Goal: Task Accomplishment & Management: Complete application form

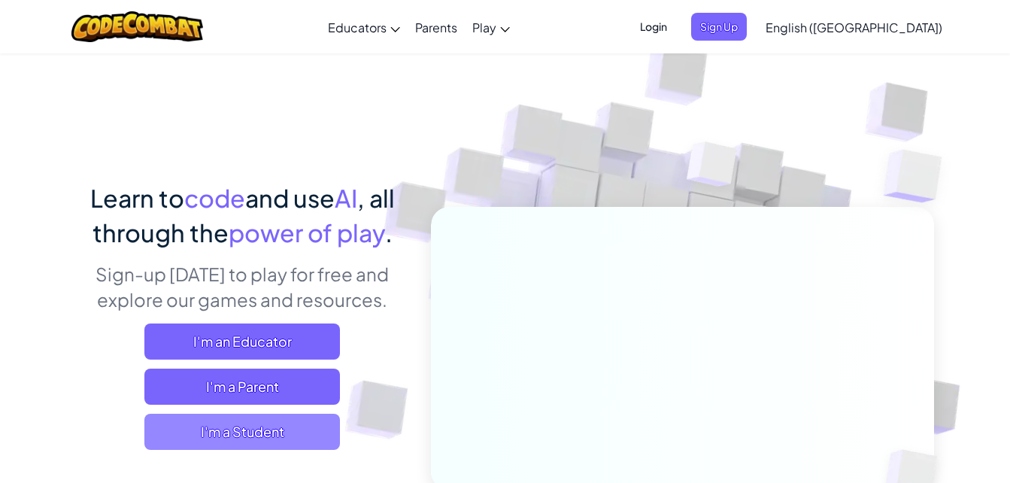
click at [277, 432] on span "I'm a Student" at bounding box center [241, 432] width 195 height 36
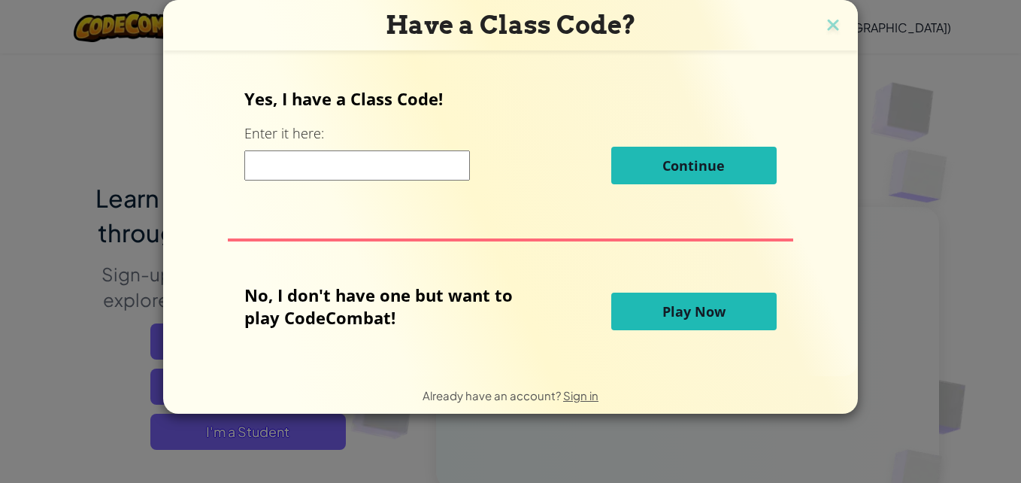
click at [347, 166] on input at bounding box center [357, 165] width 226 height 30
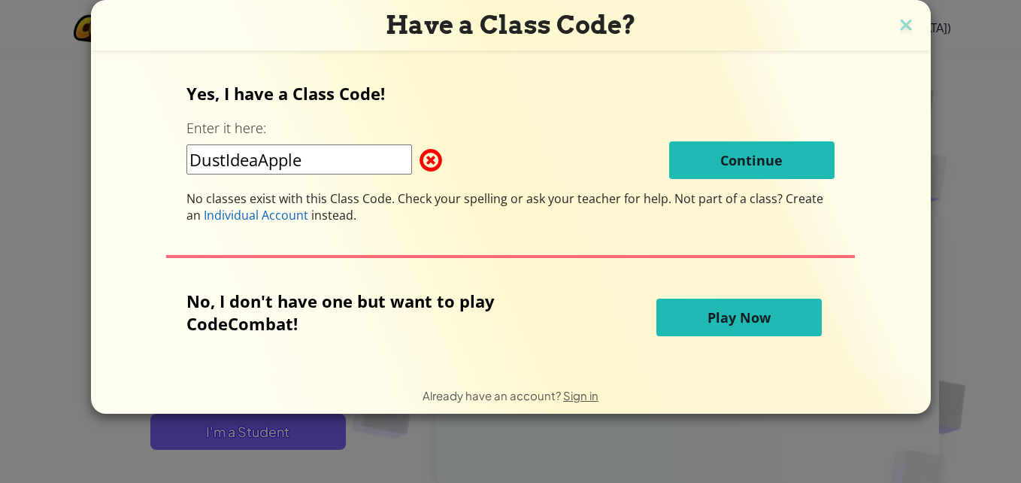
type input "DustIdeaApple"
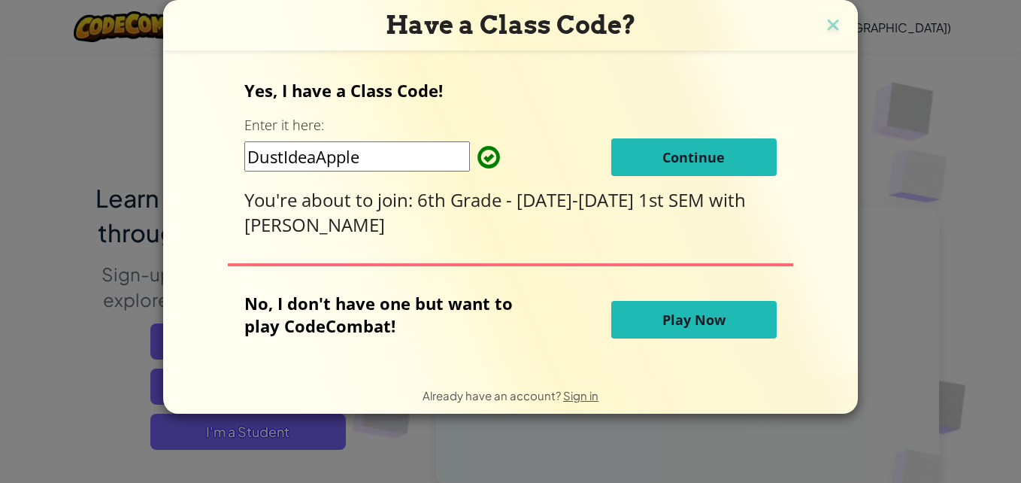
click at [643, 160] on button "Continue" at bounding box center [693, 157] width 165 height 38
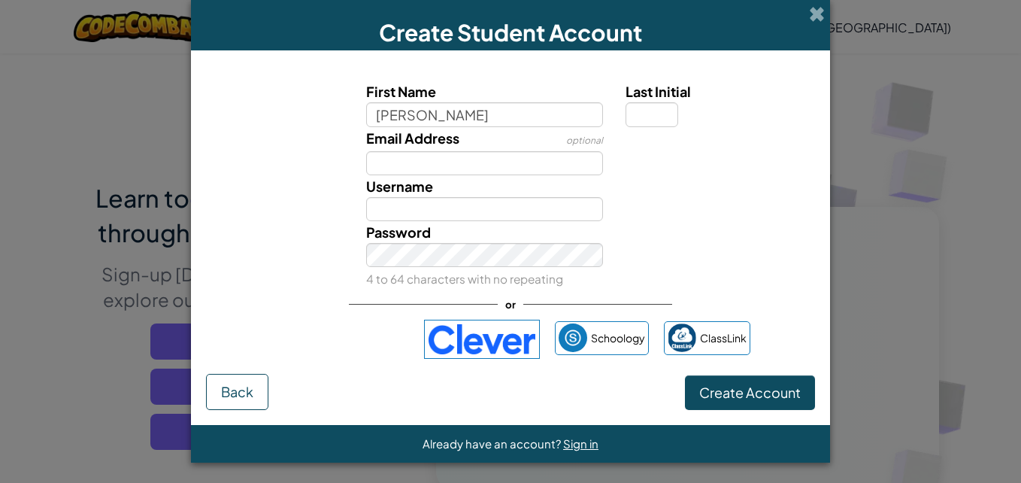
type input "Kara"
click at [661, 122] on input "Last Initial" at bounding box center [652, 114] width 53 height 24
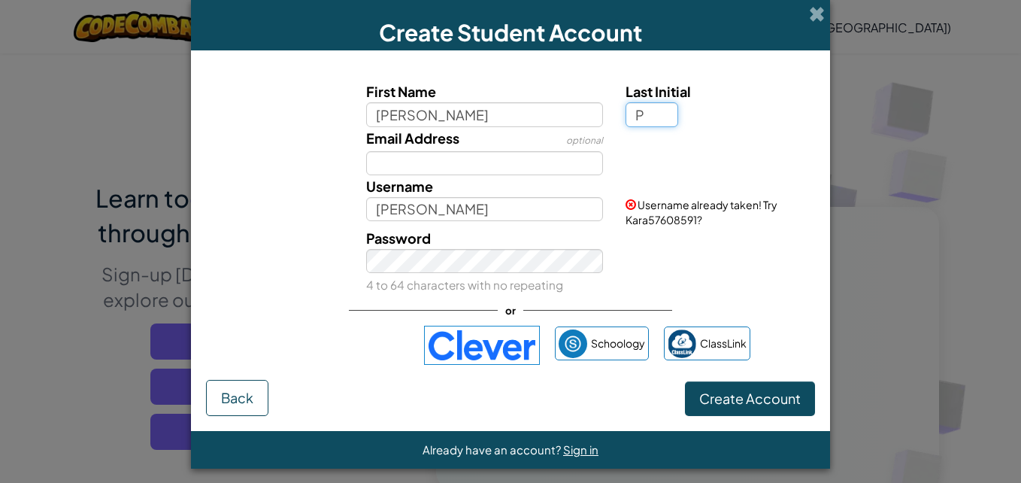
type input "P"
type input "KaraP"
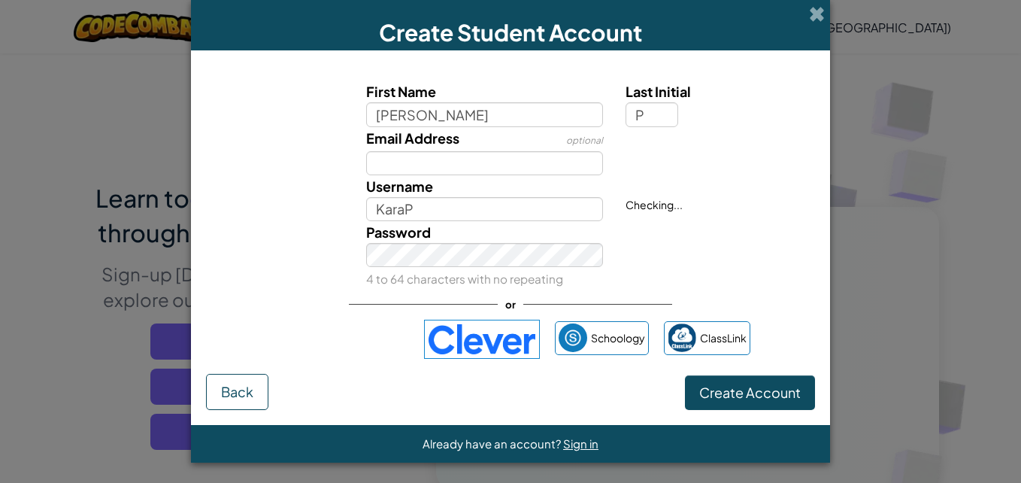
click at [486, 347] on img at bounding box center [482, 339] width 116 height 39
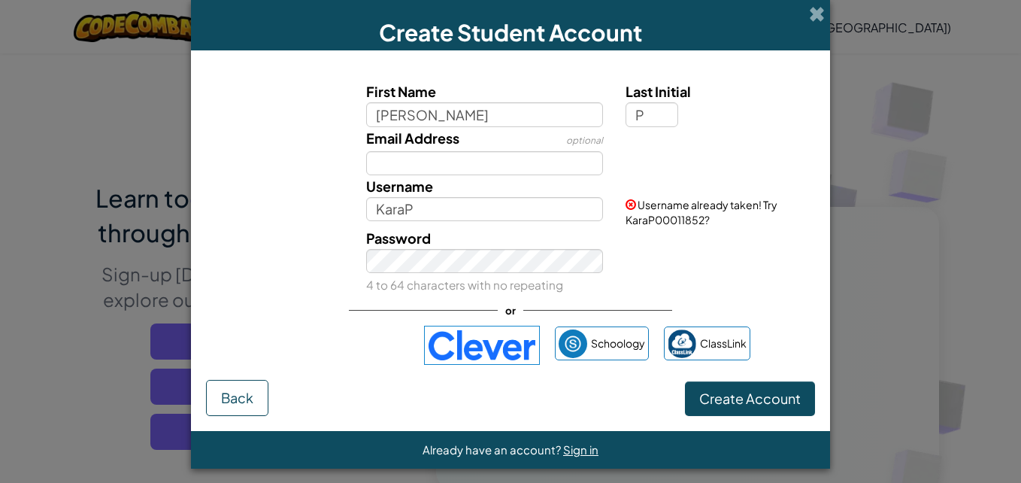
click at [469, 329] on img at bounding box center [482, 345] width 116 height 39
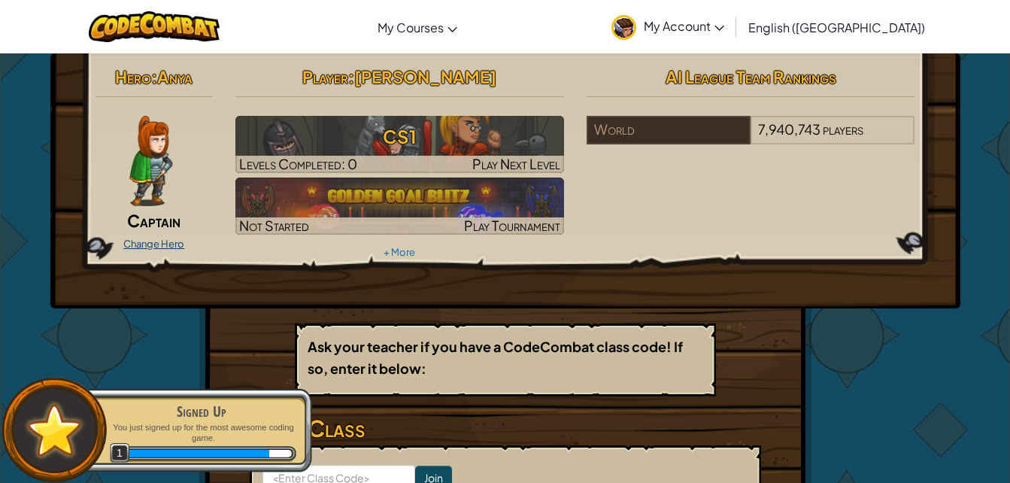
click at [163, 239] on link "Change Hero" at bounding box center [153, 244] width 61 height 12
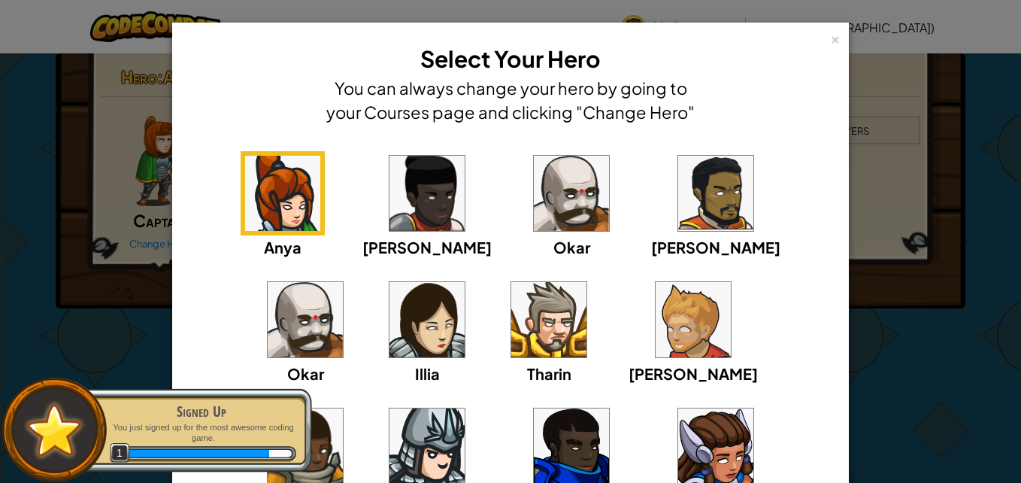
scroll to position [75, 0]
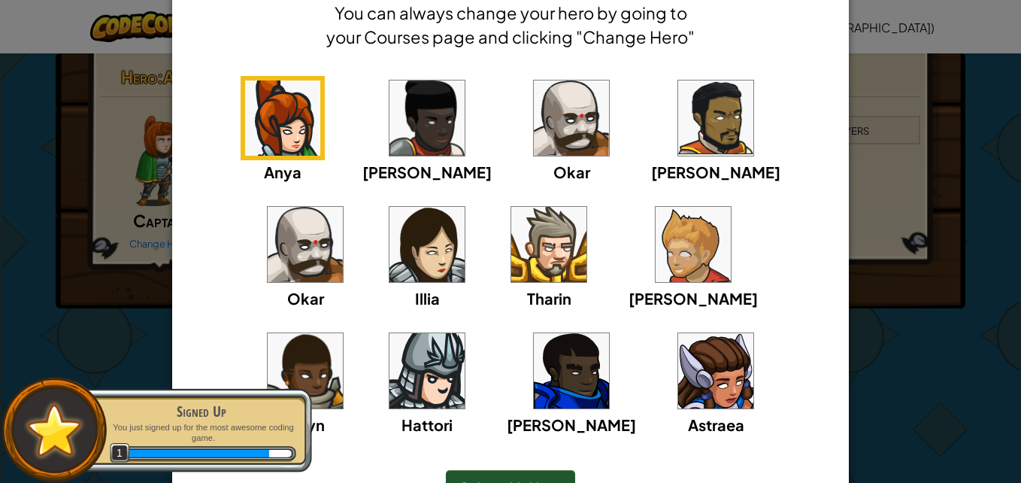
click at [678, 363] on img at bounding box center [715, 370] width 75 height 75
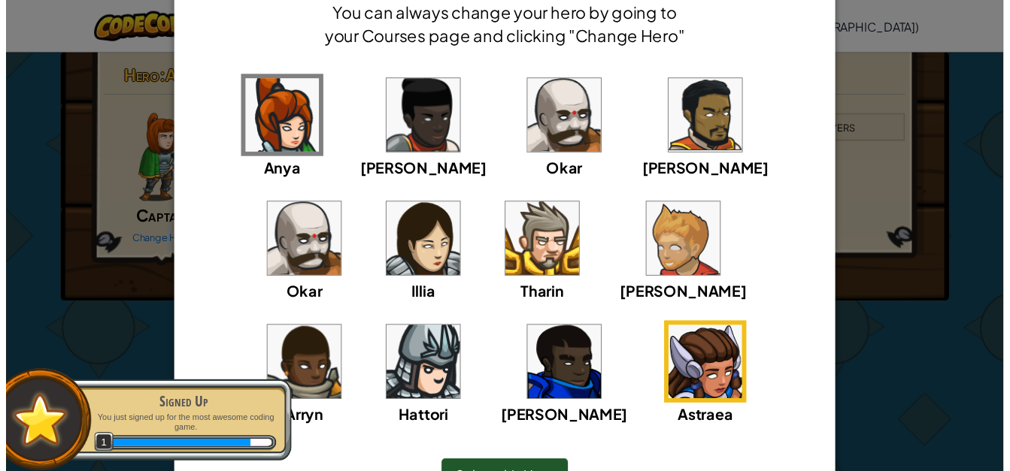
scroll to position [150, 0]
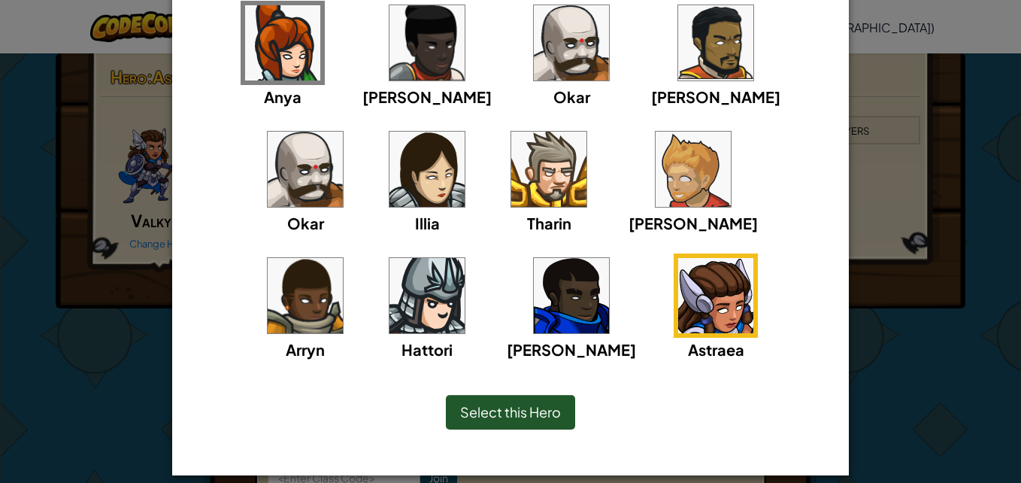
click at [532, 414] on span "Select this Hero" at bounding box center [510, 411] width 101 height 17
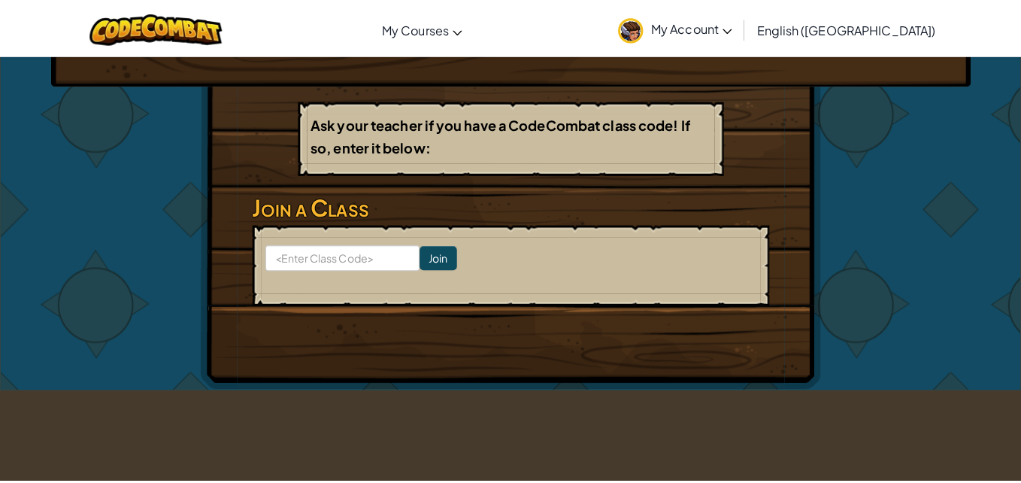
scroll to position [0, 0]
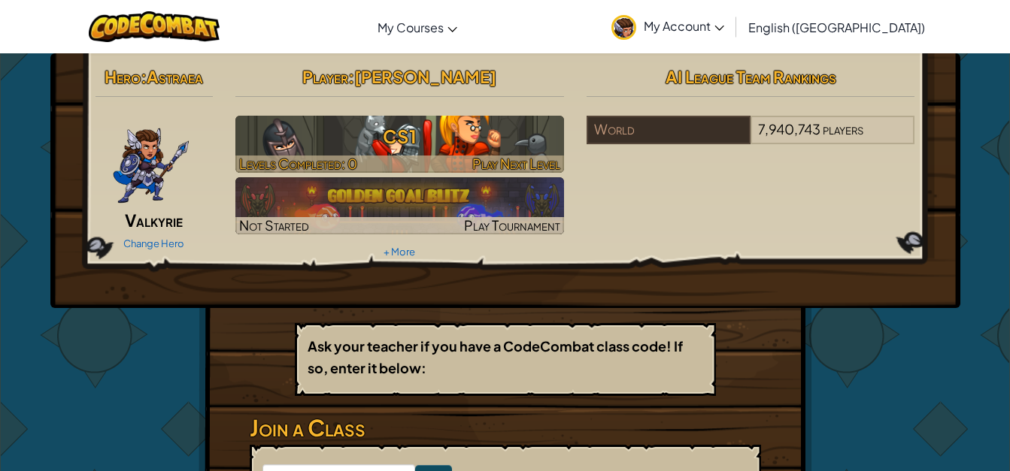
click at [423, 155] on img at bounding box center [399, 144] width 329 height 57
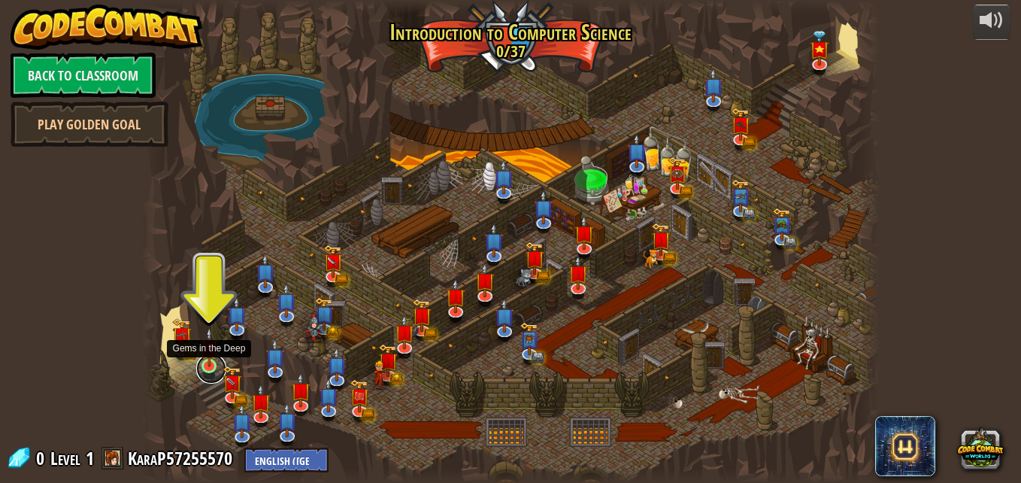
click at [209, 368] on link at bounding box center [211, 368] width 30 height 30
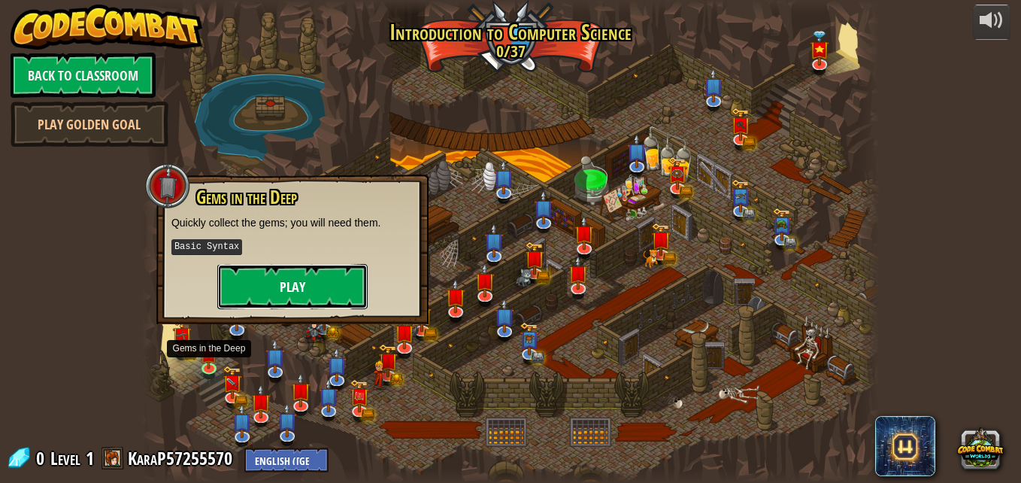
click at [282, 285] on button "Play" at bounding box center [292, 286] width 150 height 45
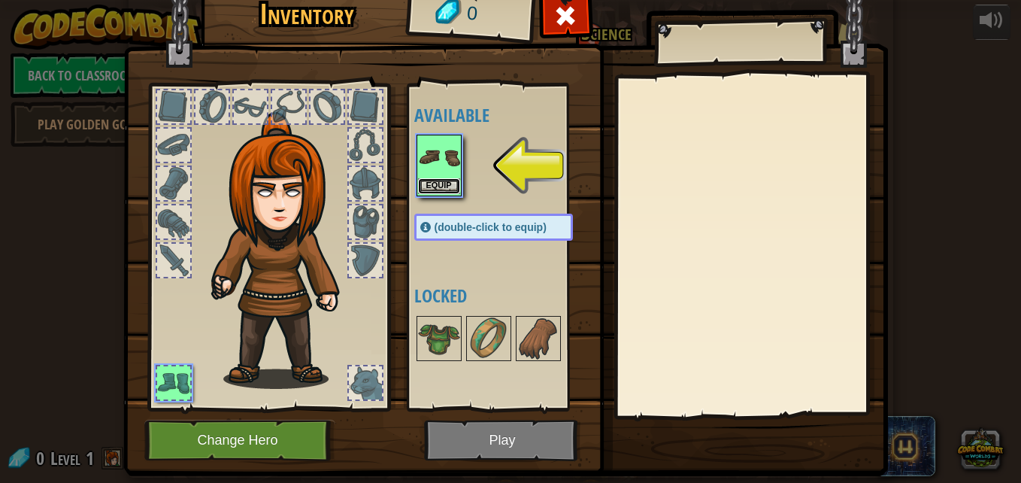
click at [452, 179] on button "Equip" at bounding box center [439, 186] width 42 height 16
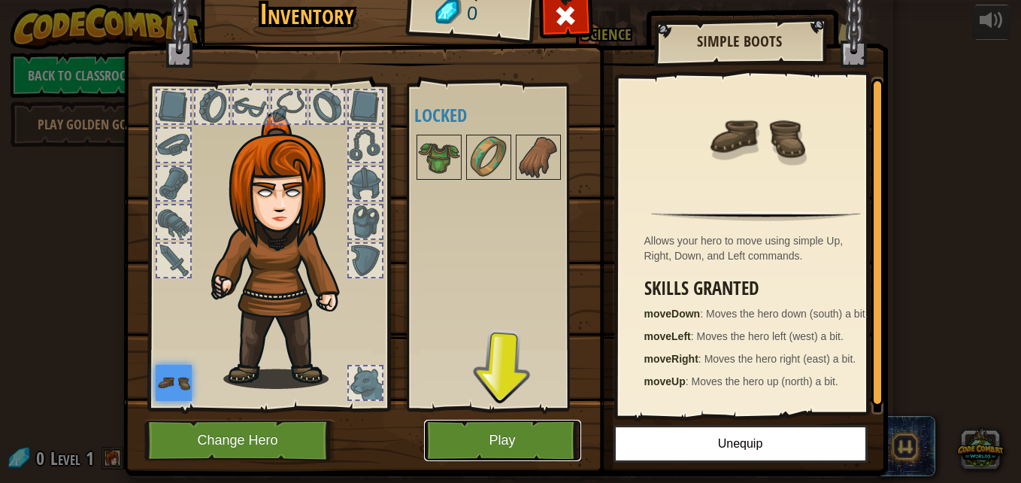
click at [544, 438] on button "Play" at bounding box center [502, 440] width 157 height 41
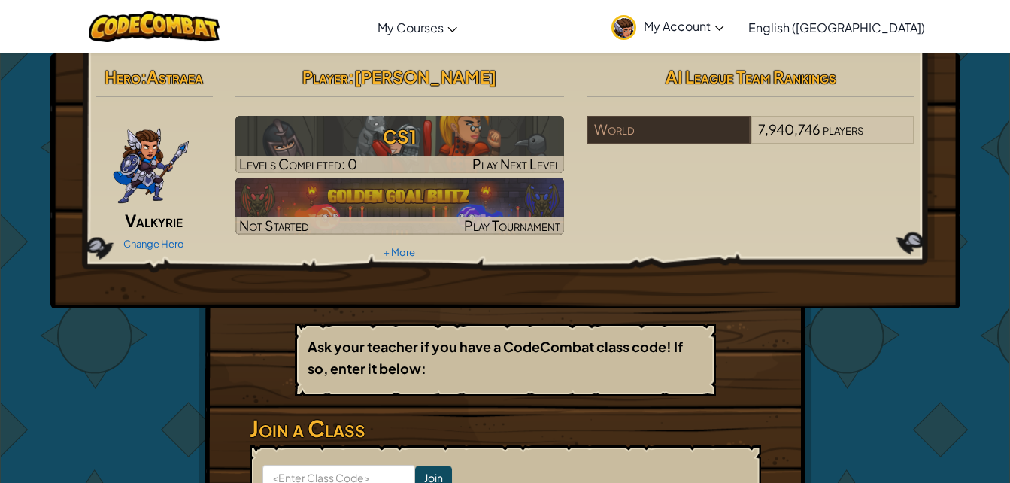
scroll to position [150, 0]
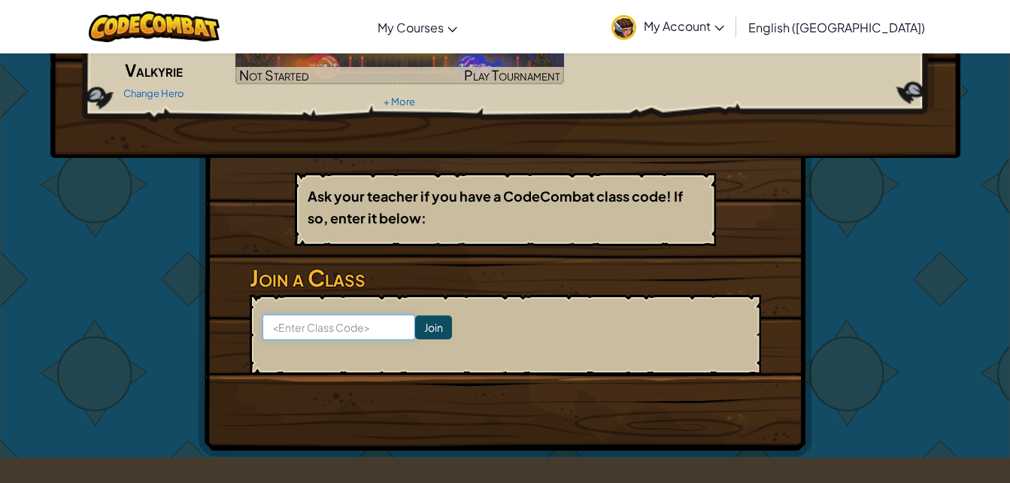
click at [371, 324] on input at bounding box center [338, 327] width 153 height 26
type input "DustIdeaApple"
click at [415, 332] on input "Join" at bounding box center [433, 327] width 37 height 24
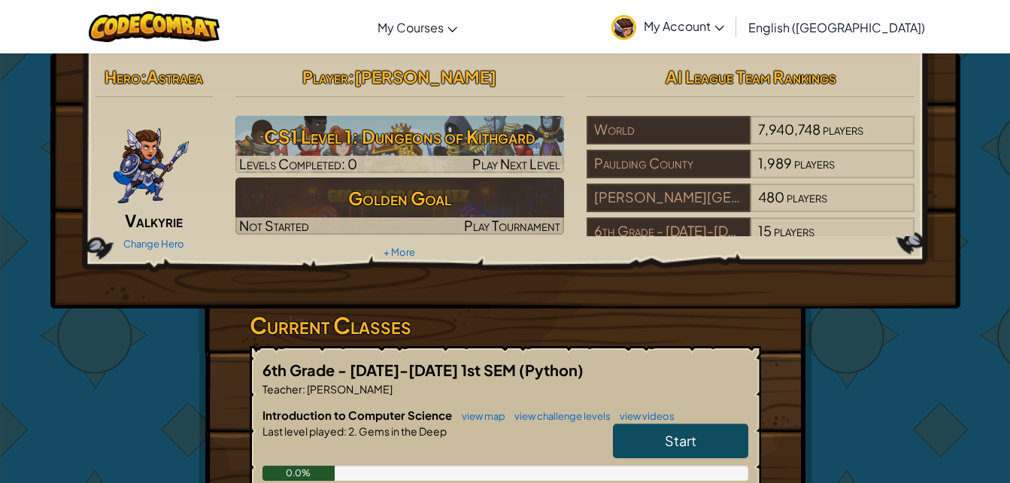
scroll to position [75, 0]
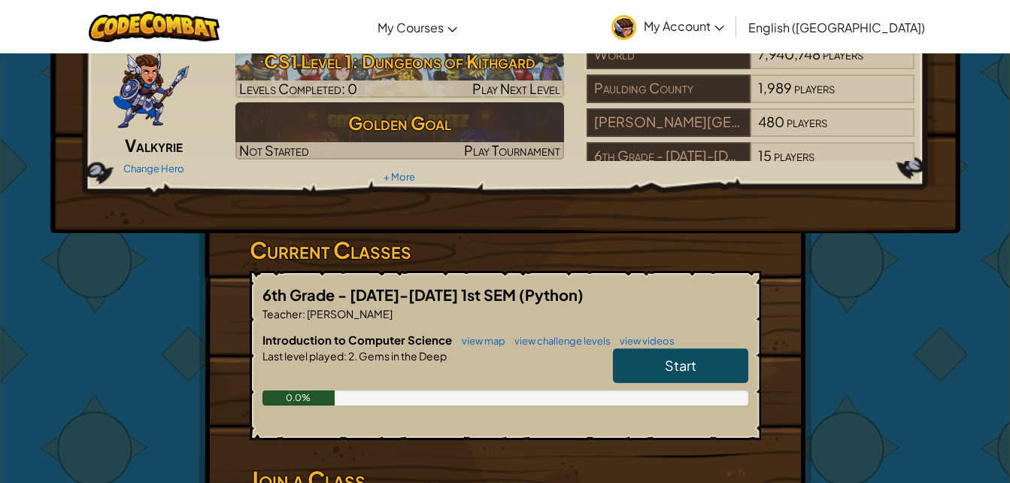
click at [703, 384] on div "Start" at bounding box center [673, 369] width 150 height 42
click at [699, 370] on link "Start" at bounding box center [680, 365] width 135 height 35
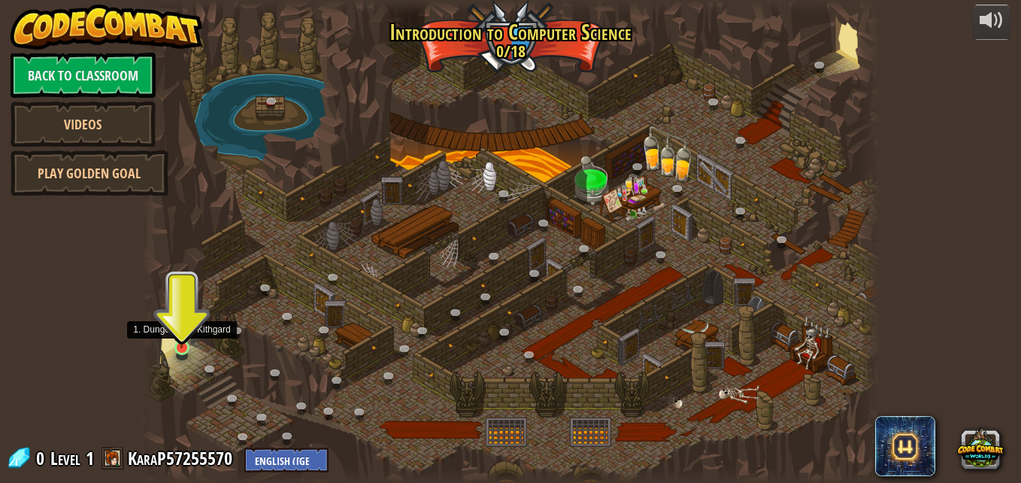
click at [183, 344] on img at bounding box center [181, 328] width 17 height 40
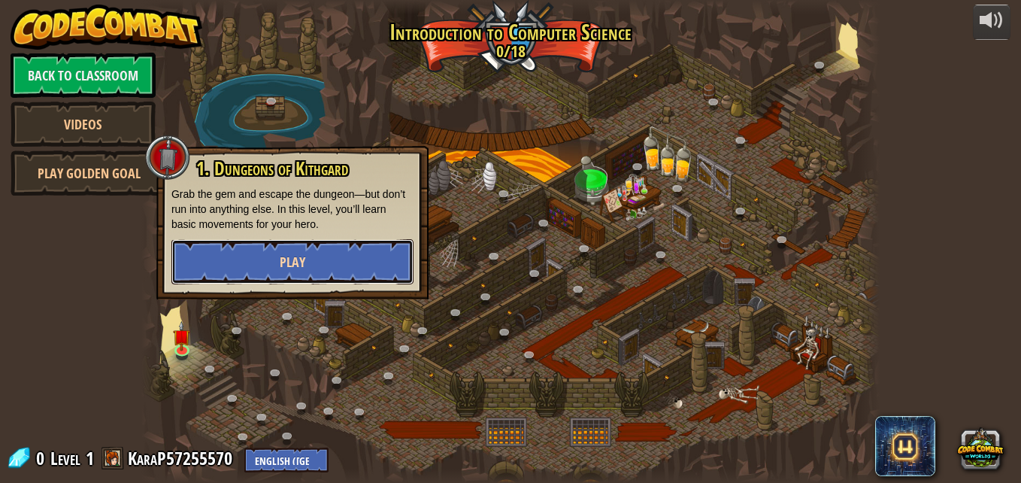
click at [265, 259] on button "Play" at bounding box center [292, 261] width 242 height 45
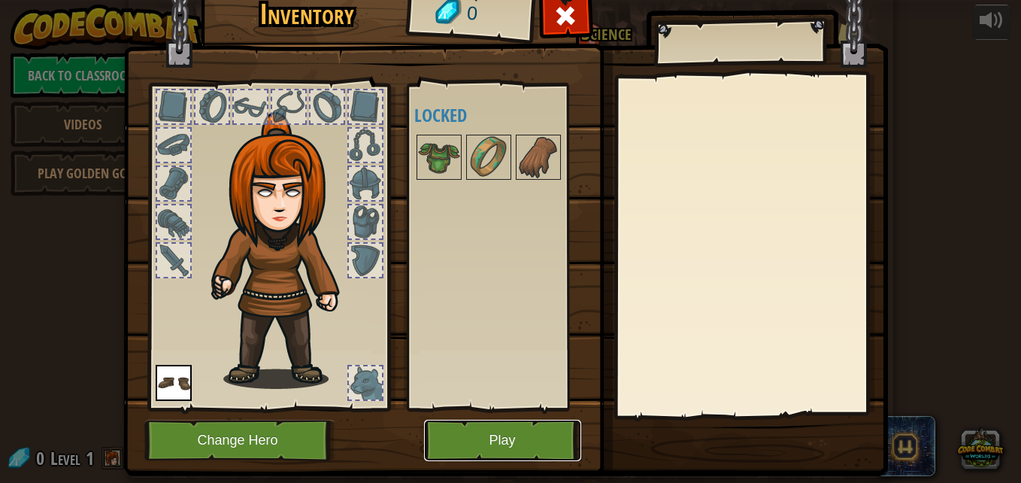
click at [508, 433] on button "Play" at bounding box center [502, 440] width 157 height 41
